Goal: Information Seeking & Learning: Learn about a topic

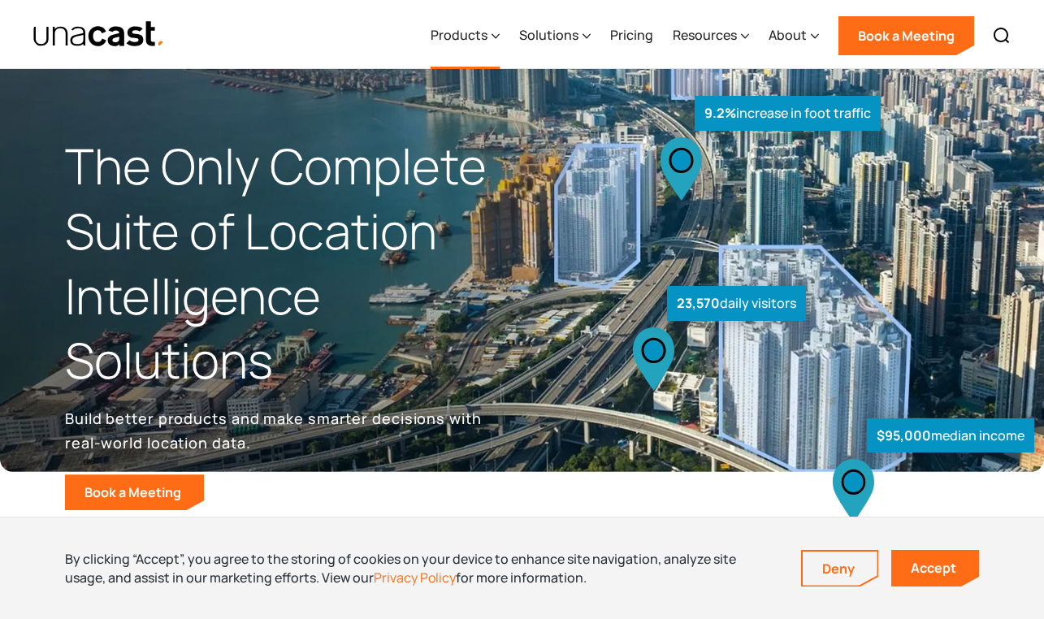
click at [483, 36] on div "Products" at bounding box center [458, 34] width 57 height 19
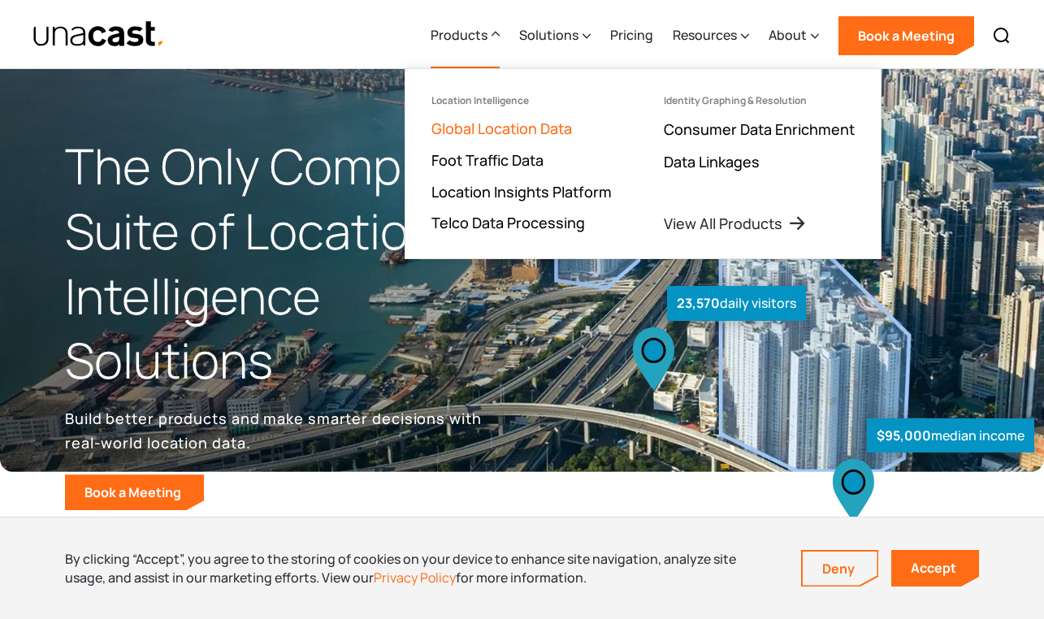
click at [504, 126] on link "Global Location Data" at bounding box center [501, 128] width 141 height 19
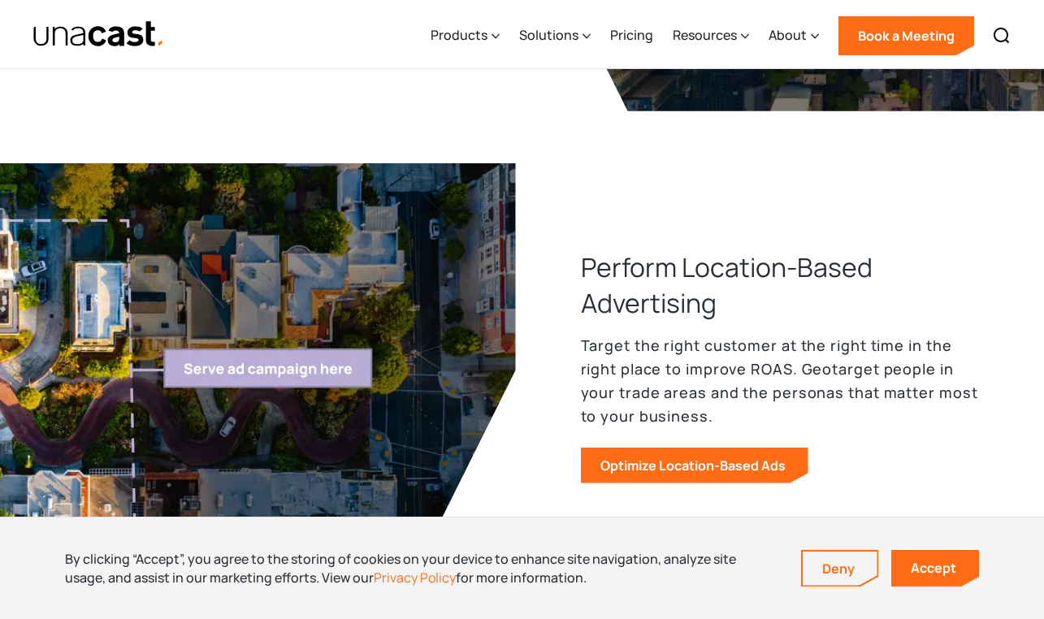
scroll to position [599, 0]
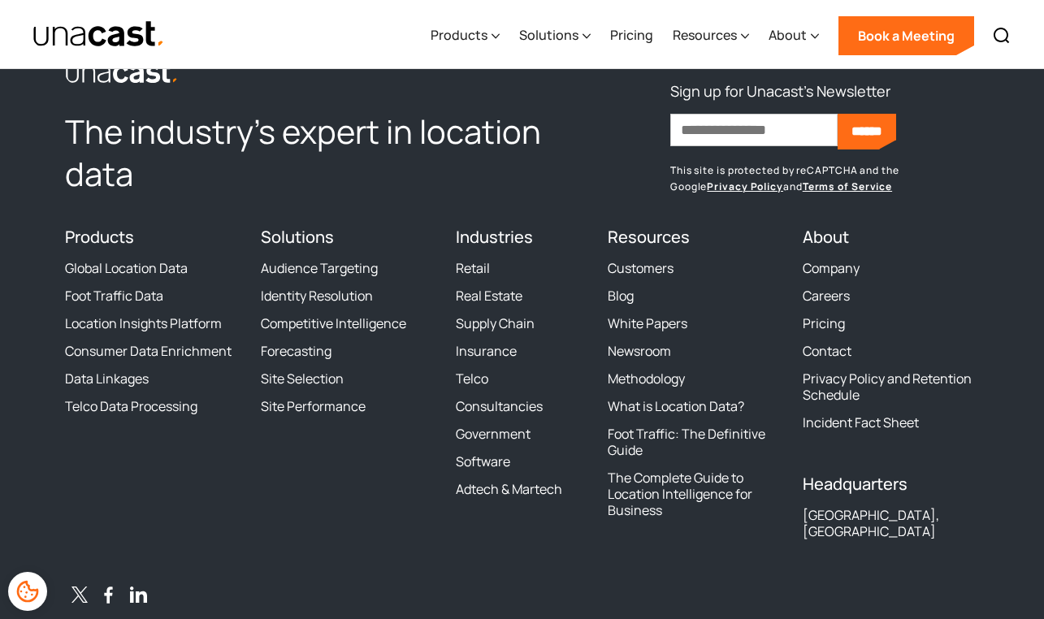
scroll to position [5898, 0]
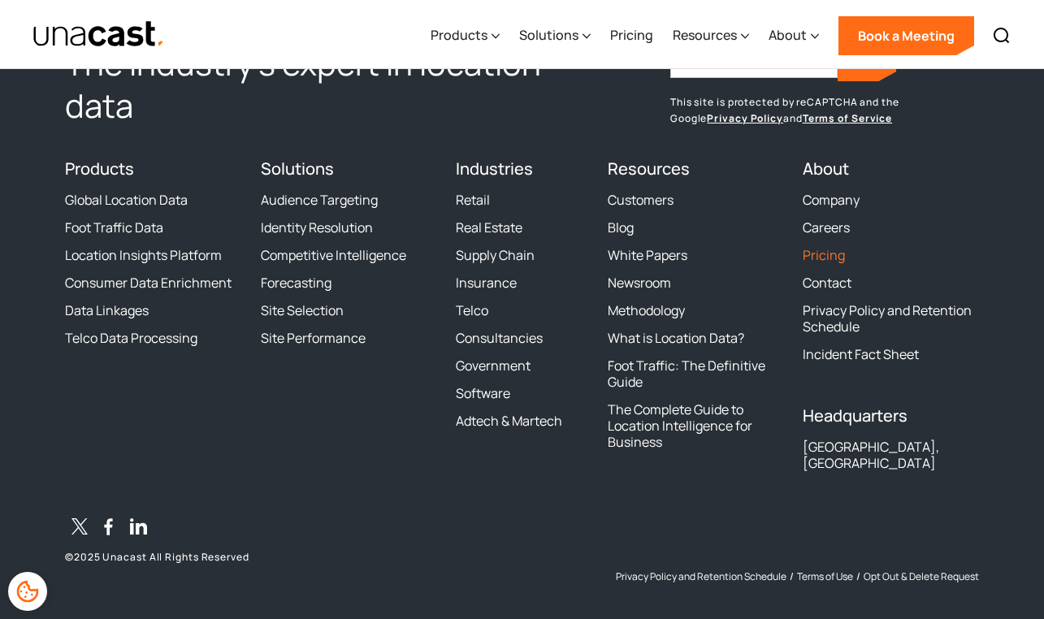
click at [825, 257] on link "Pricing" at bounding box center [823, 255] width 42 height 16
